Goal: Information Seeking & Learning: Learn about a topic

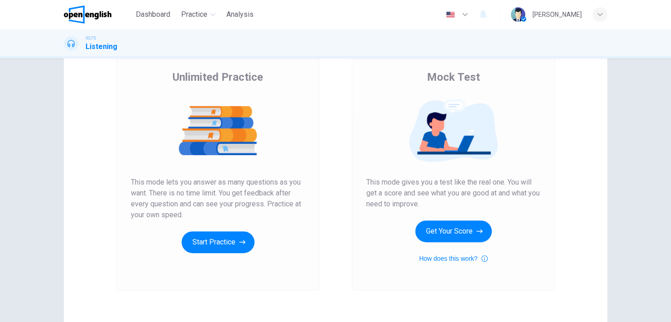
scroll to position [65, 0]
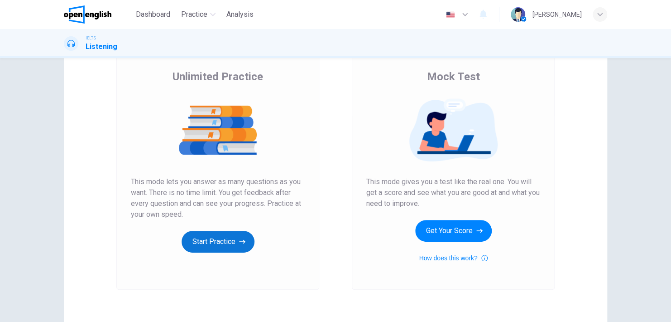
click at [231, 232] on button "Start Practice" at bounding box center [218, 242] width 73 height 22
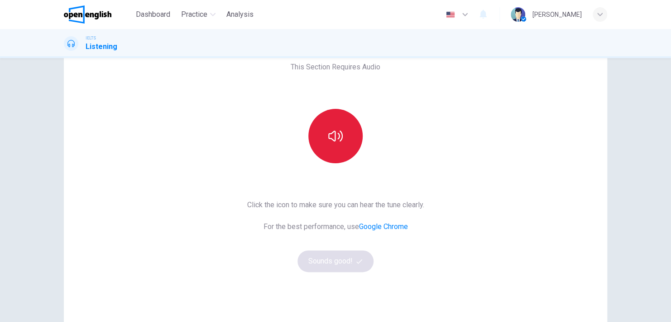
scroll to position [53, 0]
click at [335, 139] on icon "button" at bounding box center [335, 134] width 14 height 14
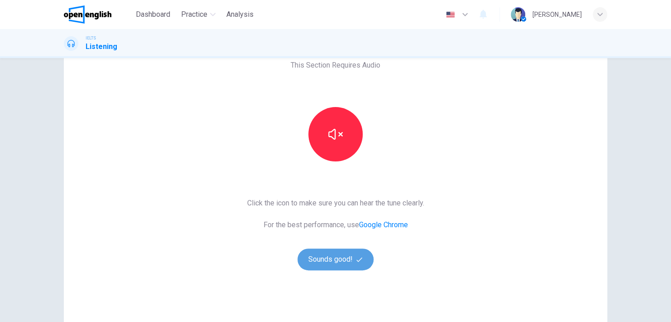
click at [338, 252] on button "Sounds good!" at bounding box center [336, 259] width 76 height 22
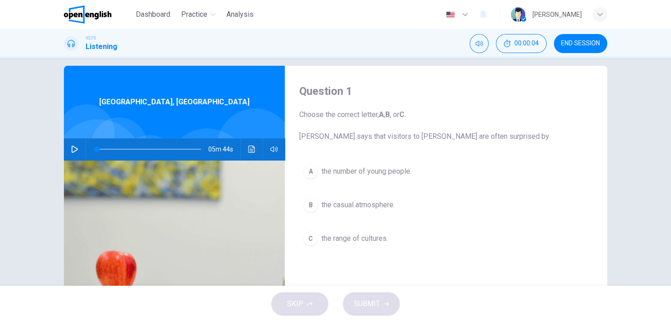
scroll to position [12, 0]
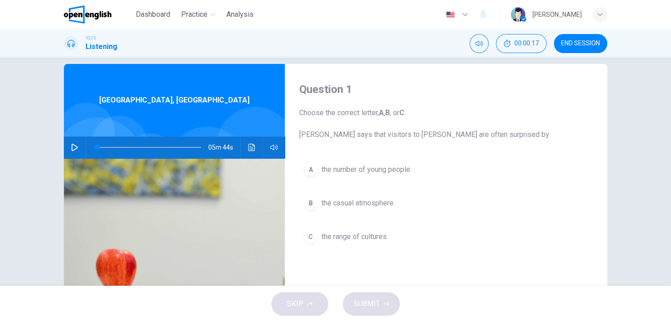
click at [75, 146] on icon "button" at bounding box center [74, 147] width 7 height 7
type input "*"
click at [610, 35] on div "IELTS Listening 00:00:37 END SESSION" at bounding box center [335, 43] width 572 height 19
click at [596, 44] on span "END SESSION" at bounding box center [580, 43] width 39 height 7
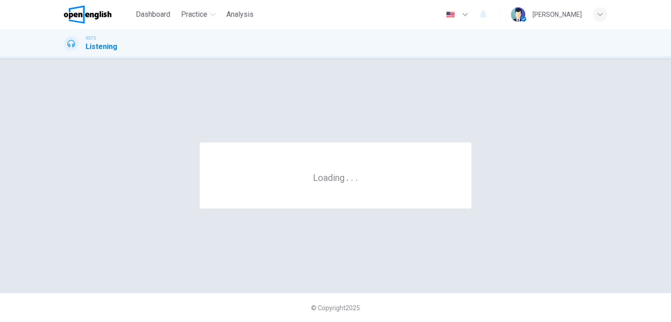
scroll to position [0, 0]
